Goal: Check status: Check status

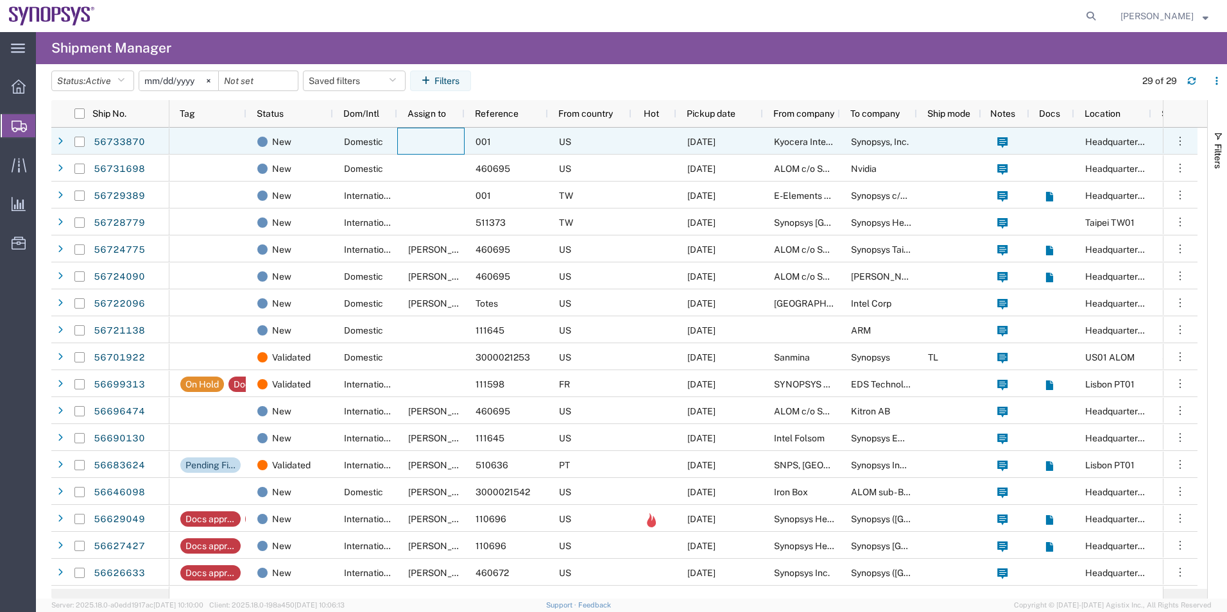
click at [418, 135] on div at bounding box center [430, 141] width 67 height 27
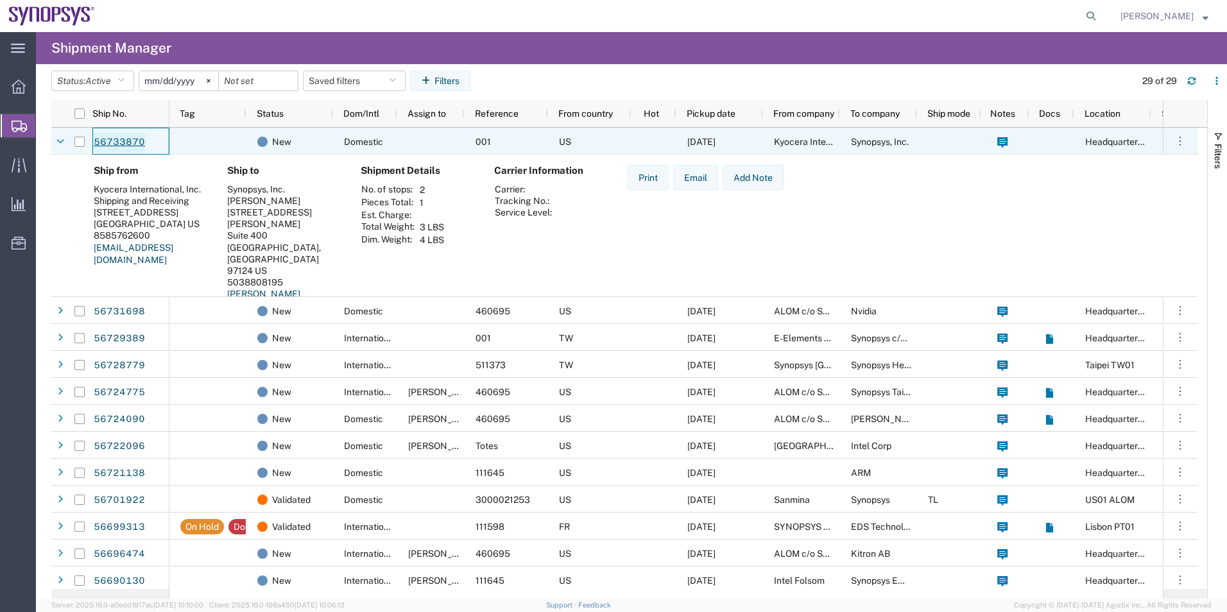
click at [114, 139] on link "56733870" at bounding box center [119, 142] width 53 height 21
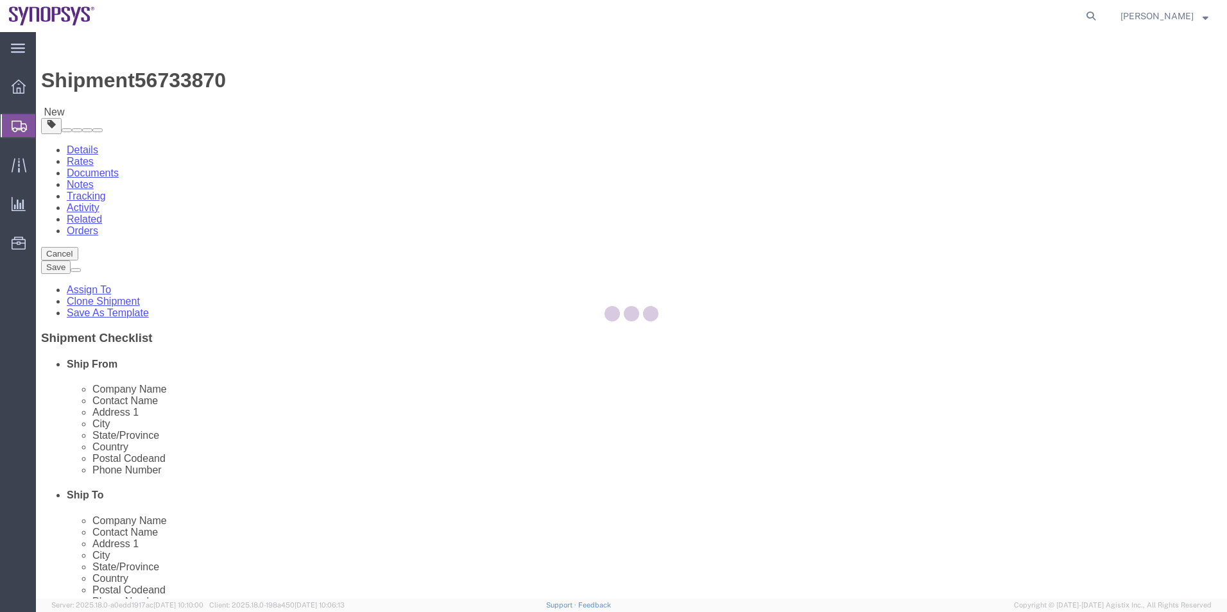
select select
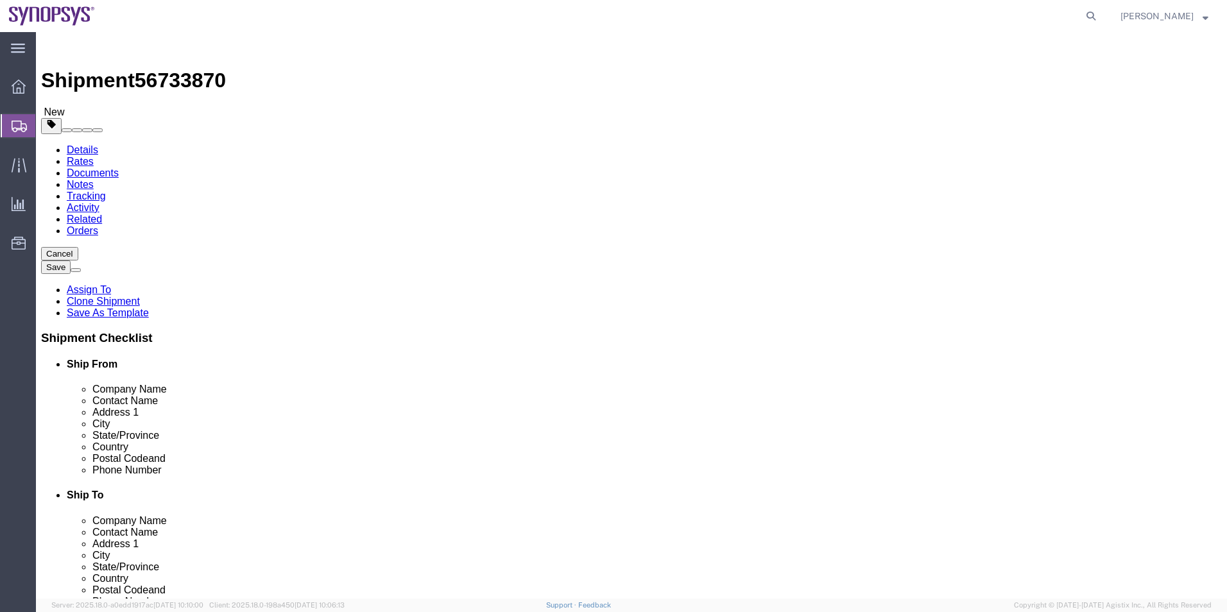
click icon
